Goal: Task Accomplishment & Management: Manage account settings

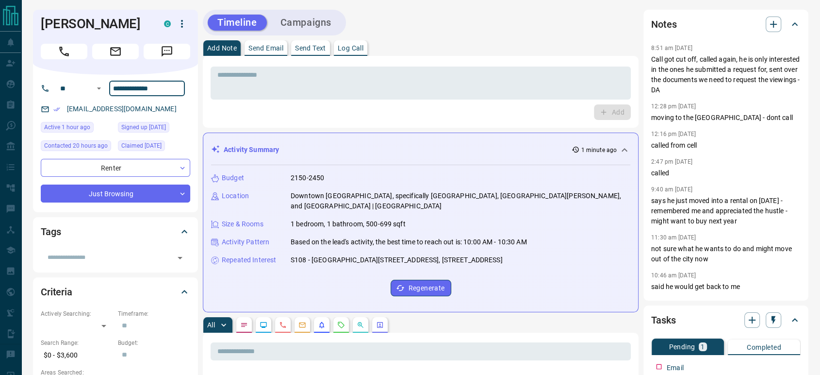
drag, startPoint x: 169, startPoint y: 84, endPoint x: 66, endPoint y: 108, distance: 105.6
click at [66, 108] on div "**********" at bounding box center [115, 143] width 165 height 137
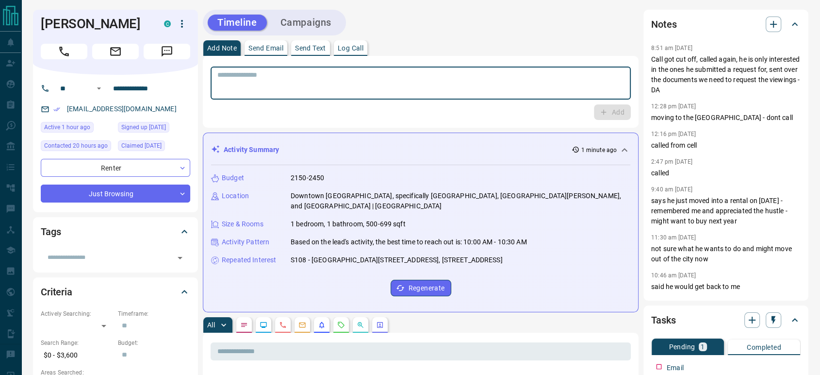
click at [486, 93] on textarea at bounding box center [420, 83] width 407 height 25
drag, startPoint x: 265, startPoint y: 98, endPoint x: 171, endPoint y: 109, distance: 94.8
type textarea "**********"
click at [612, 112] on button "Add" at bounding box center [612, 112] width 37 height 16
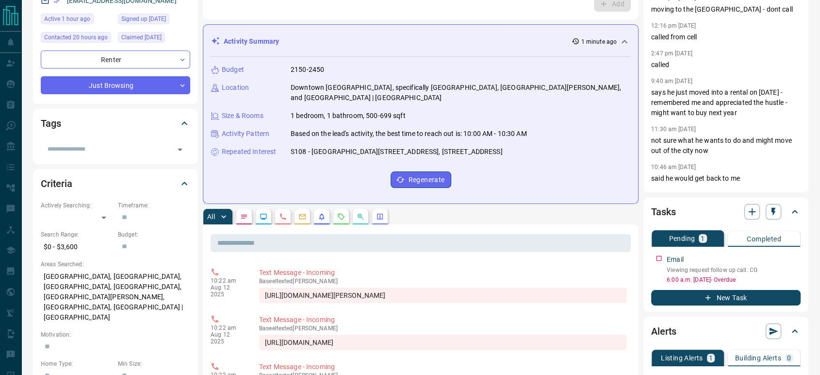
scroll to position [162, 0]
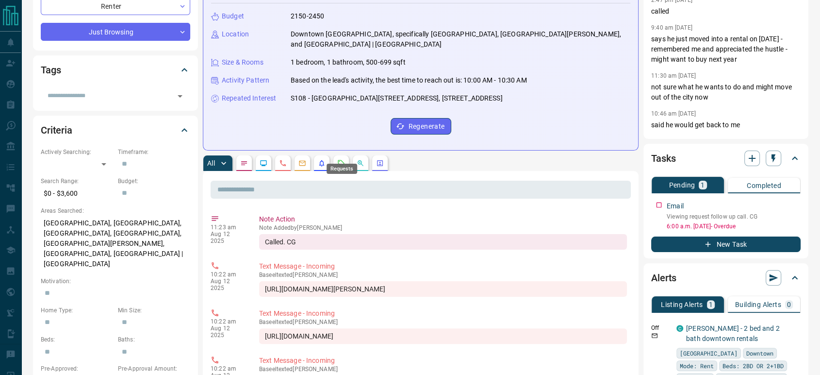
click at [343, 160] on icon "Requests" at bounding box center [341, 163] width 6 height 6
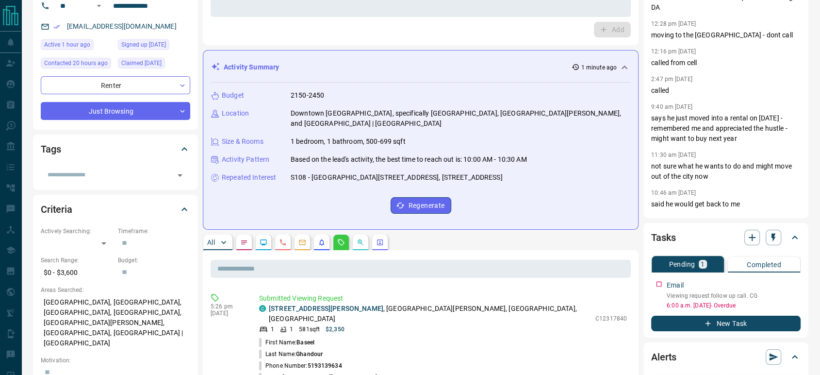
scroll to position [216, 0]
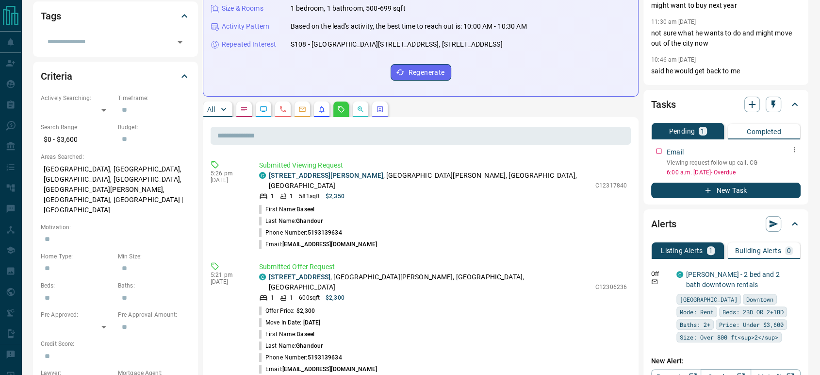
click at [796, 147] on icon "button" at bounding box center [795, 150] width 8 height 8
click at [789, 163] on li "Edit" at bounding box center [779, 167] width 43 height 15
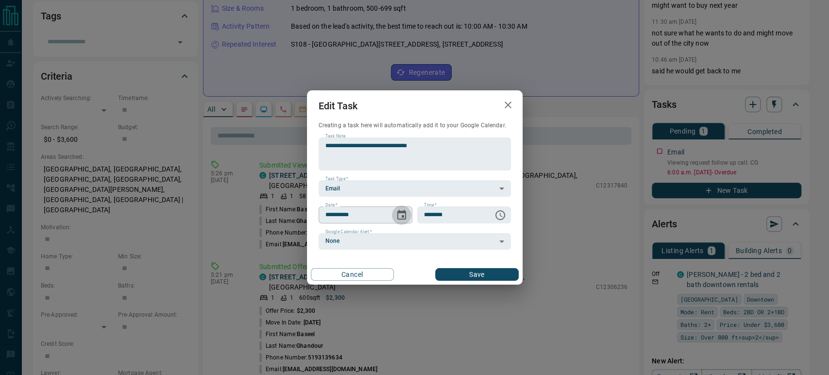
click at [400, 214] on icon "Choose date, selected date is Aug 12, 2025" at bounding box center [402, 215] width 12 height 12
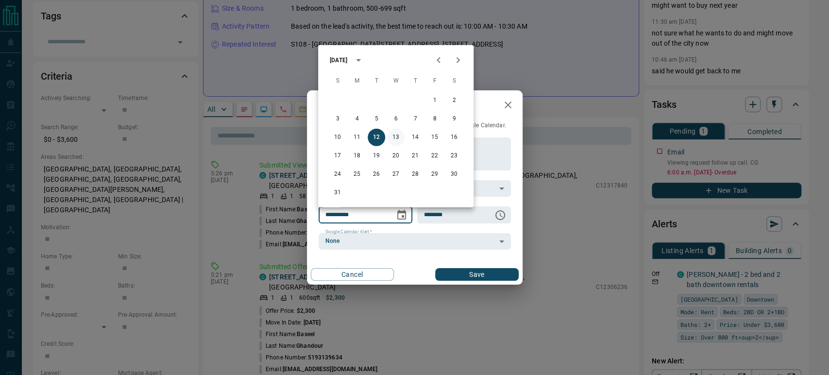
click at [393, 138] on button "13" at bounding box center [395, 137] width 17 height 17
type input "**********"
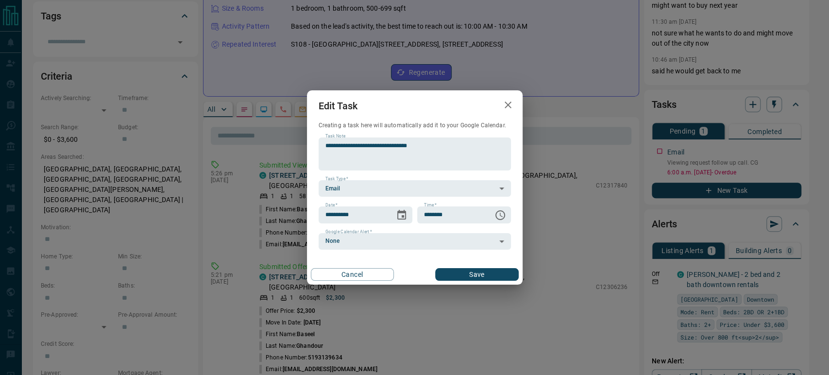
drag, startPoint x: 487, startPoint y: 279, endPoint x: 515, endPoint y: 272, distance: 28.5
click at [488, 279] on button "Save" at bounding box center [476, 274] width 83 height 13
